Goal: Transaction & Acquisition: Purchase product/service

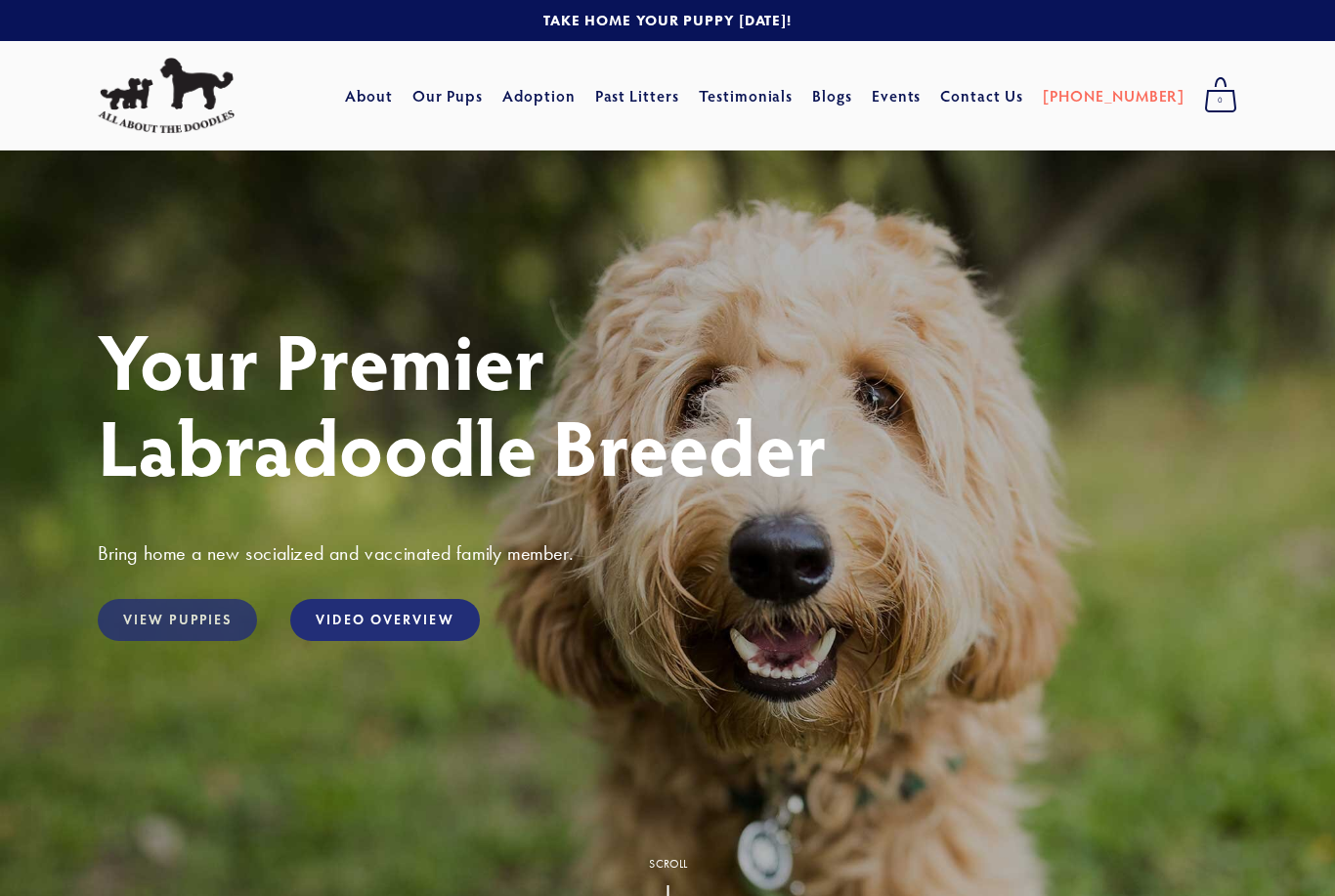
click at [147, 619] on link "View Puppies" at bounding box center [177, 620] width 159 height 42
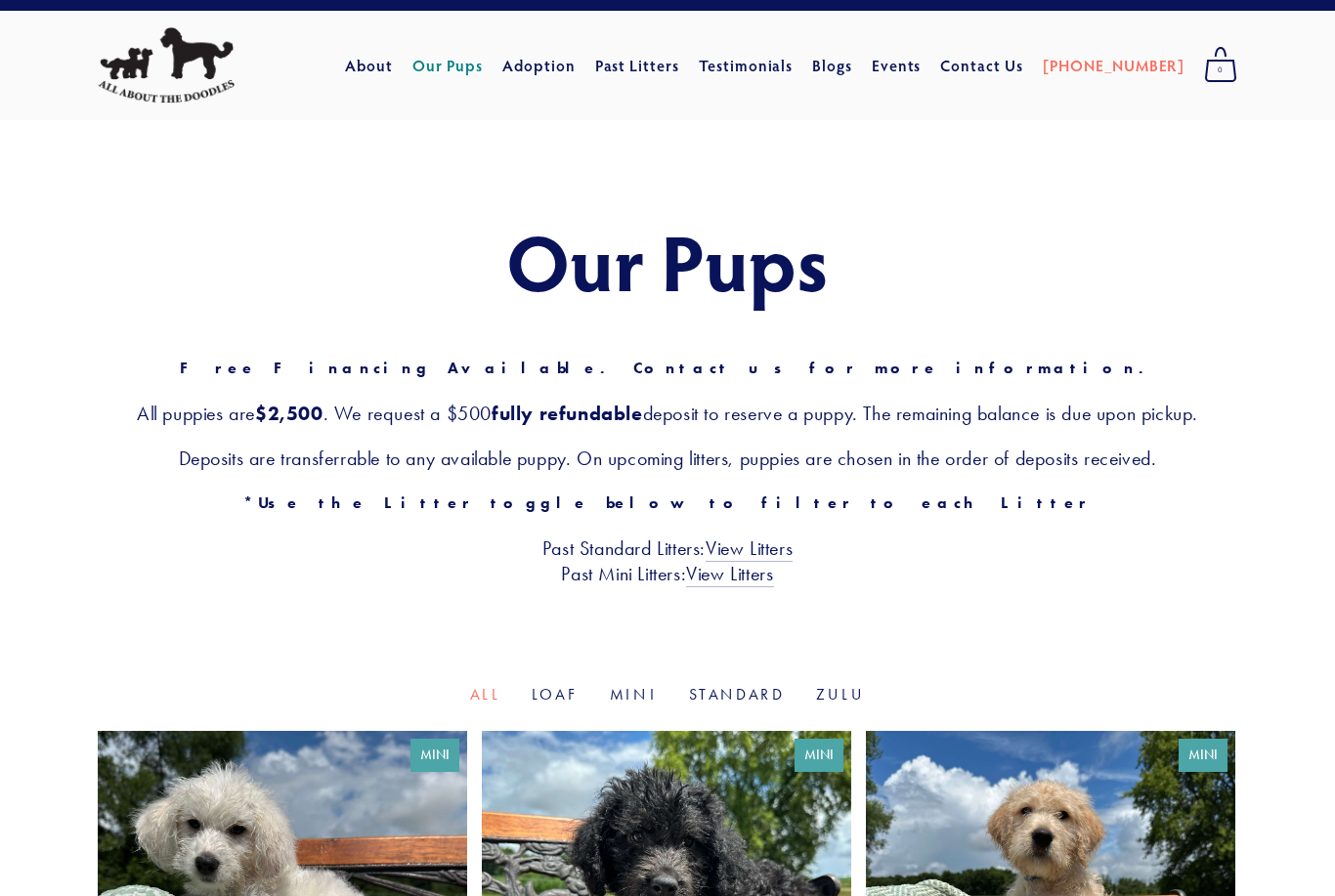
scroll to position [30, 0]
click at [557, 687] on link "Loaf" at bounding box center [556, 694] width 47 height 19
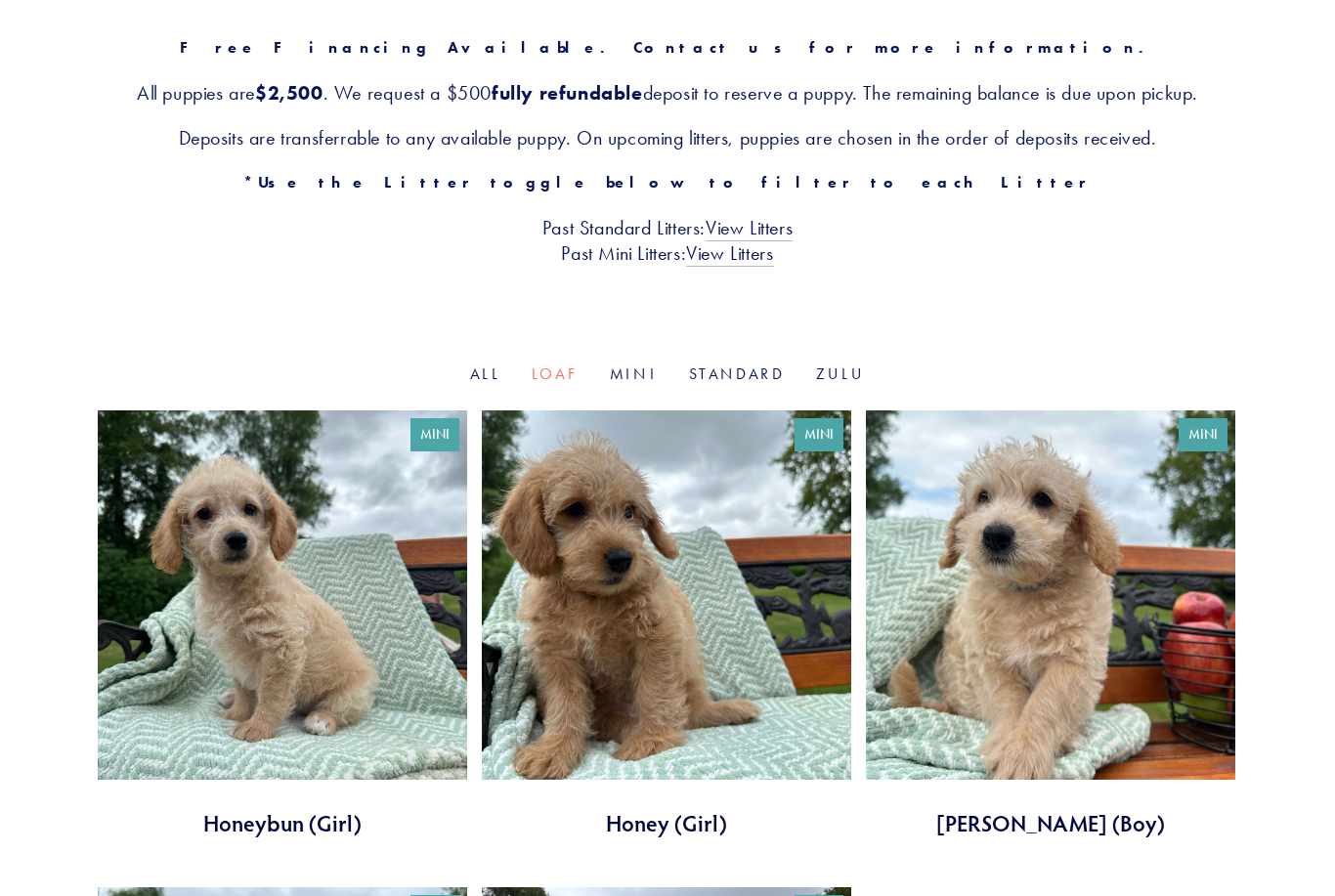
scroll to position [351, 0]
click at [623, 366] on link "Mini" at bounding box center [634, 374] width 48 height 19
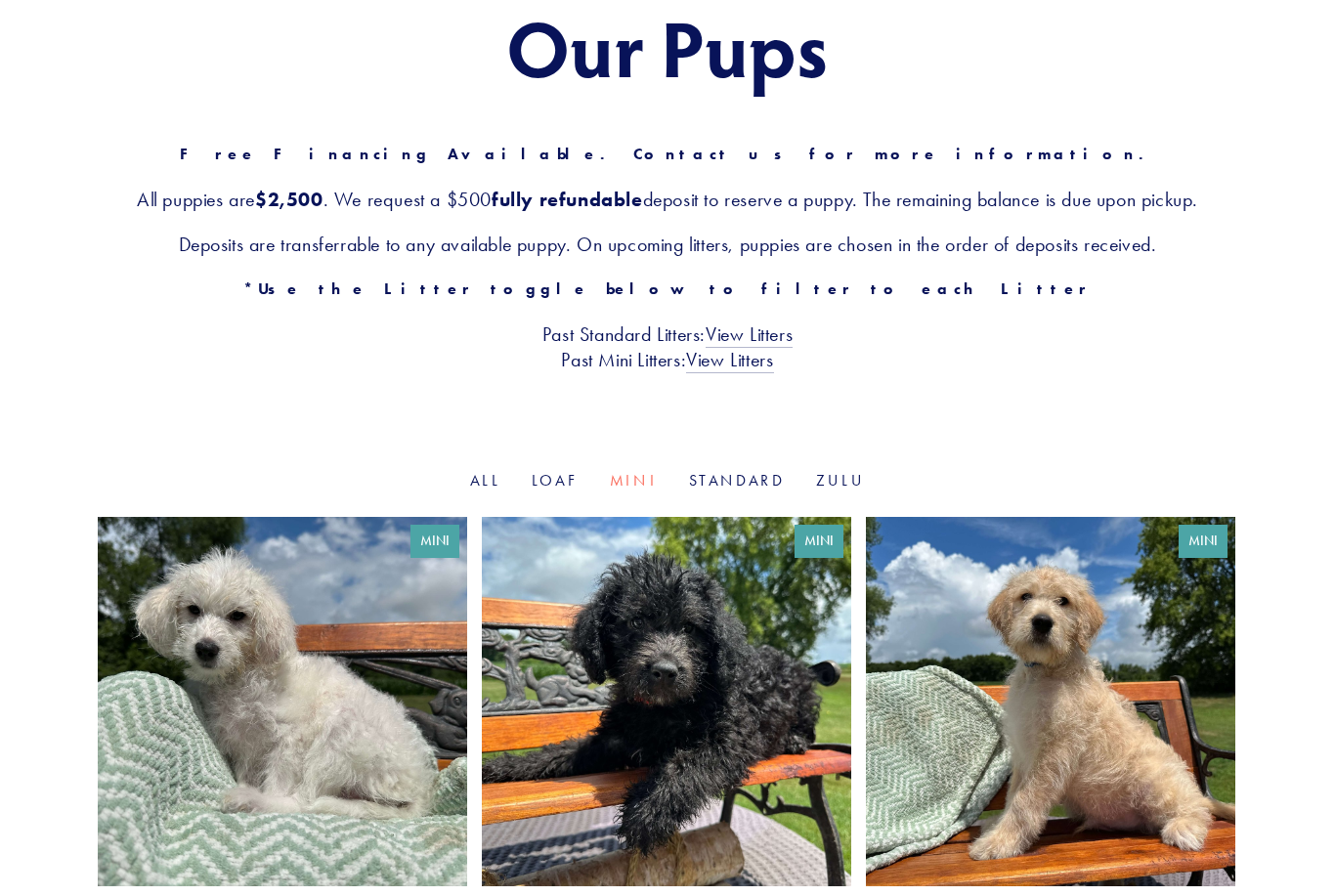
scroll to position [232, 0]
